Goal: Information Seeking & Learning: Learn about a topic

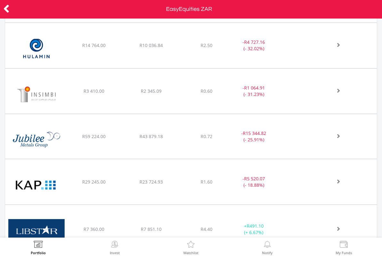
scroll to position [589, 0]
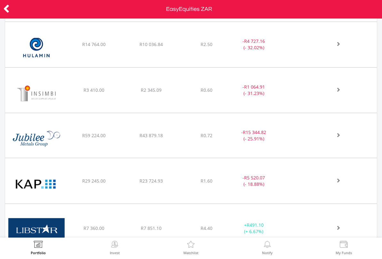
click at [175, 135] on div "R43 879.18" at bounding box center [152, 136] width 56 height 6
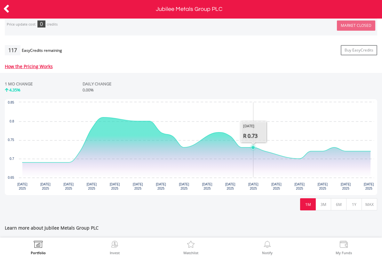
scroll to position [245, 0]
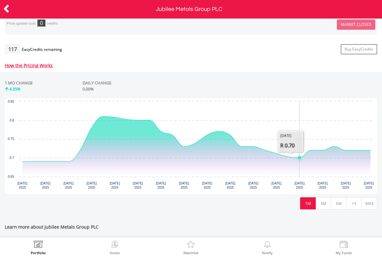
click at [300, 161] on icon "Interactive chart" at bounding box center [196, 139] width 348 height 45
click at [368, 156] on icon "Interactive chart" at bounding box center [196, 139] width 348 height 45
click at [369, 206] on button "MAX" at bounding box center [370, 204] width 16 height 12
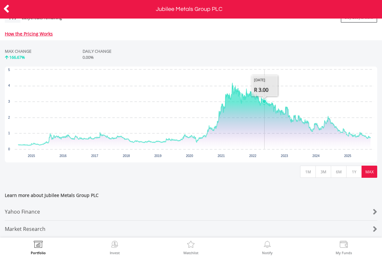
scroll to position [281, 0]
click at [7, 10] on icon at bounding box center [6, 9] width 6 height 12
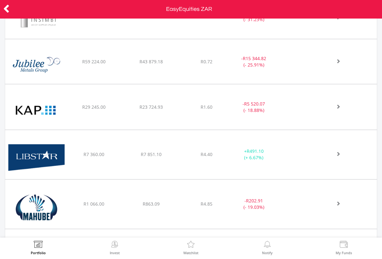
scroll to position [664, 0]
click at [156, 108] on span "R23 724.93" at bounding box center [151, 107] width 23 height 6
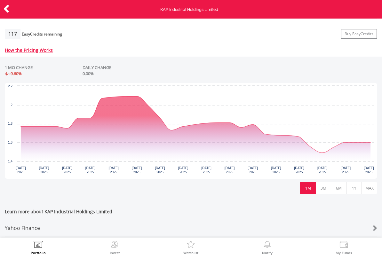
scroll to position [263, 0]
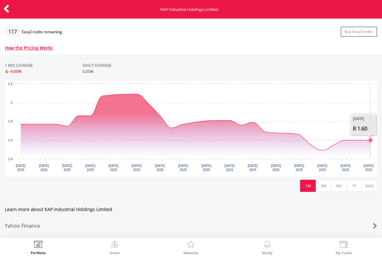
click at [367, 148] on icon "Interactive chart" at bounding box center [196, 122] width 350 height 56
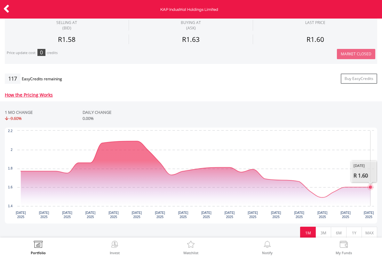
scroll to position [216, 0]
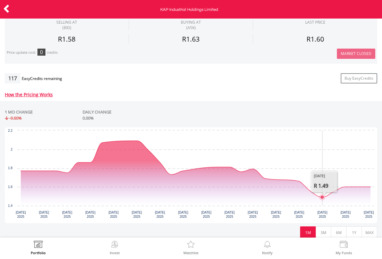
click at [319, 198] on icon "Interactive chart" at bounding box center [196, 169] width 350 height 56
click at [340, 195] on icon "Interactive chart" at bounding box center [196, 169] width 350 height 56
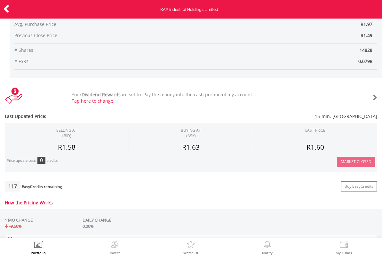
scroll to position [109, 0]
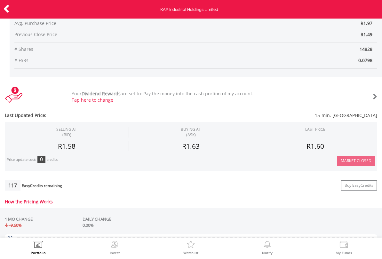
click at [8, 9] on icon at bounding box center [6, 9] width 6 height 12
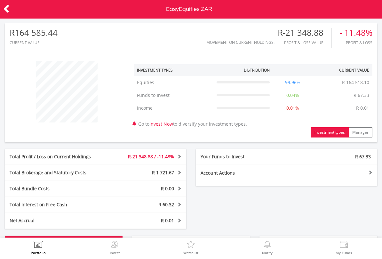
scroll to position [61, 124]
